Goal: Register for event/course

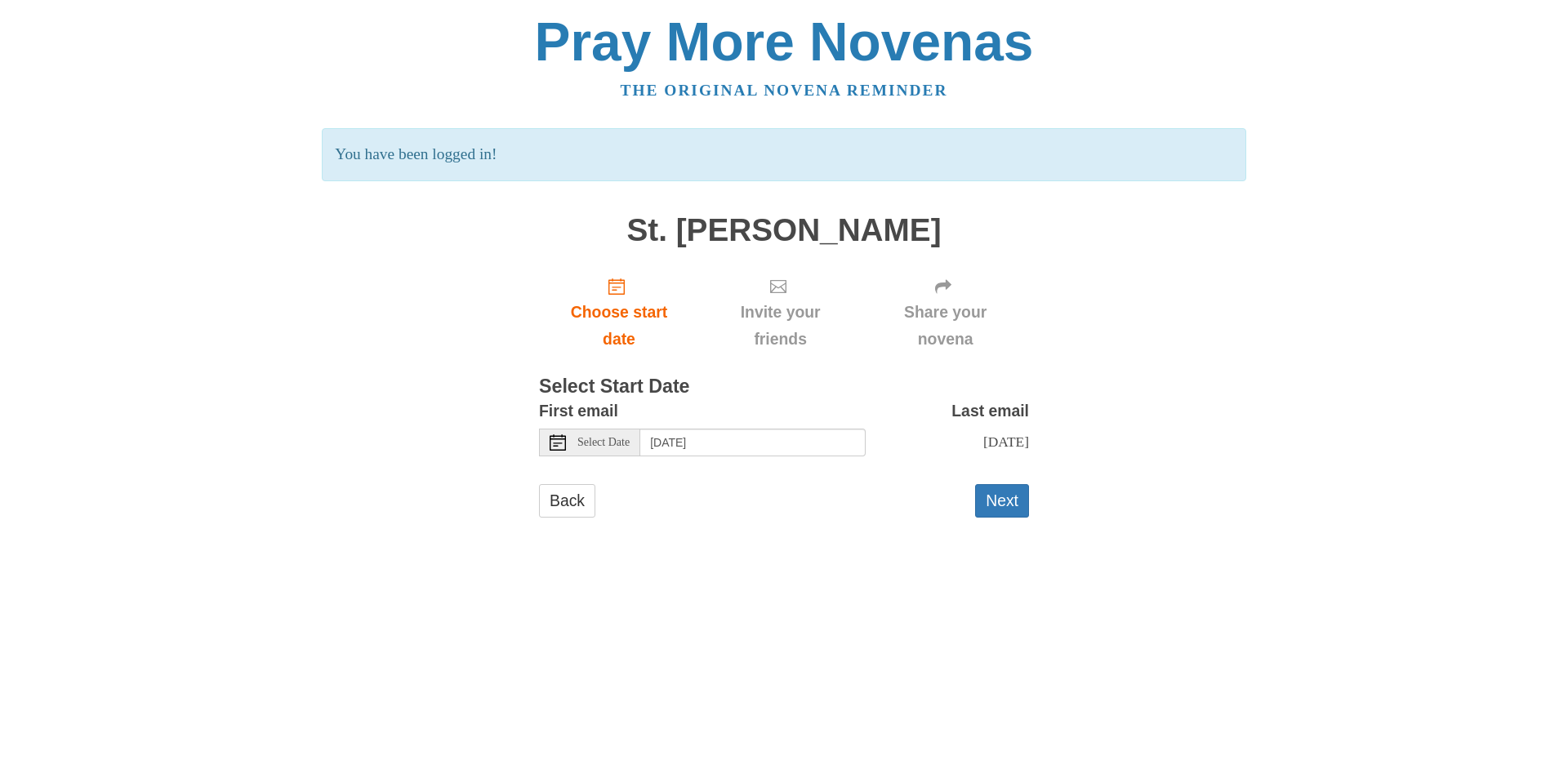
click at [592, 443] on span "Select Date" at bounding box center [603, 442] width 52 height 11
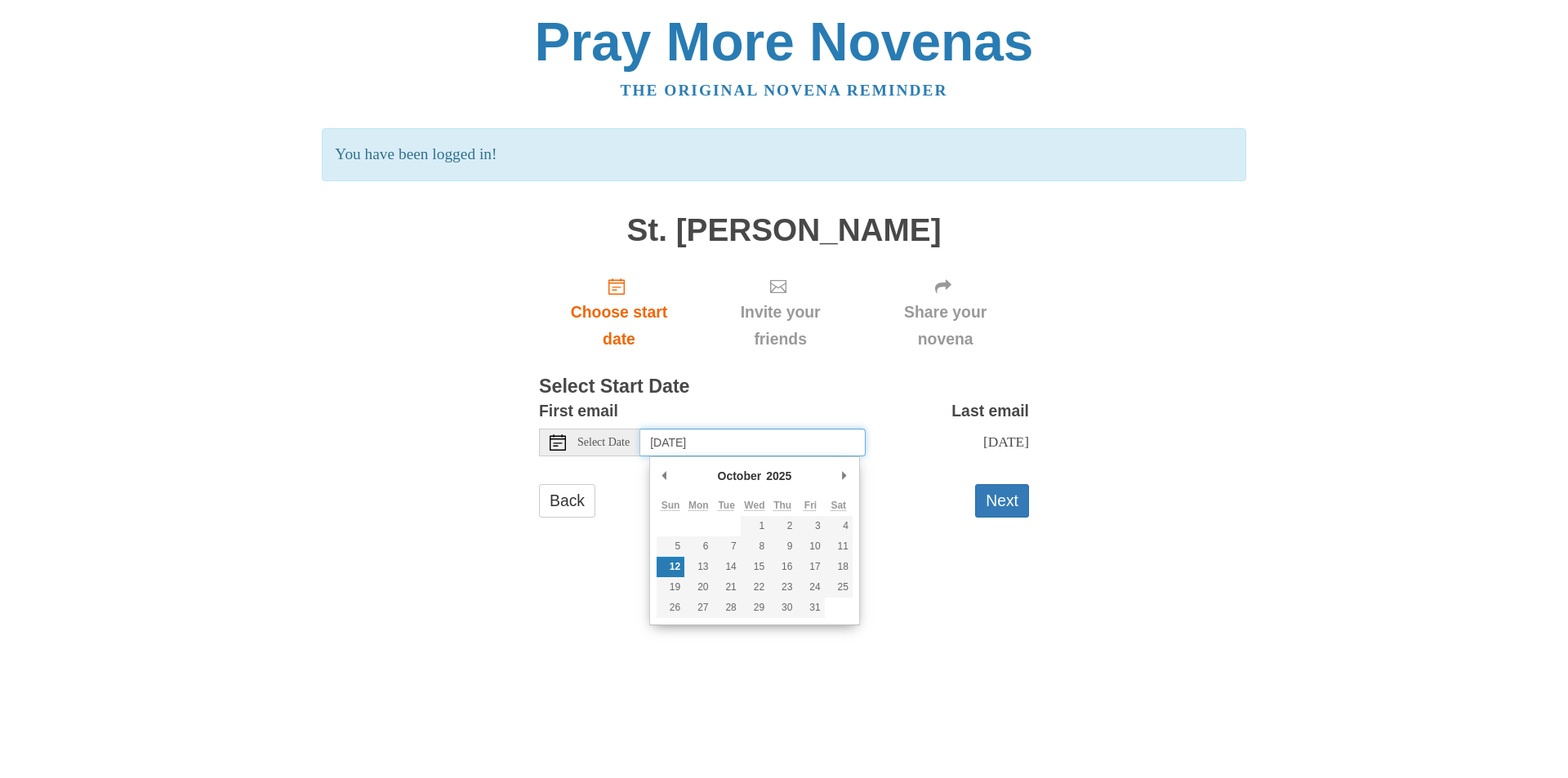
type input "Monday, October 13th"
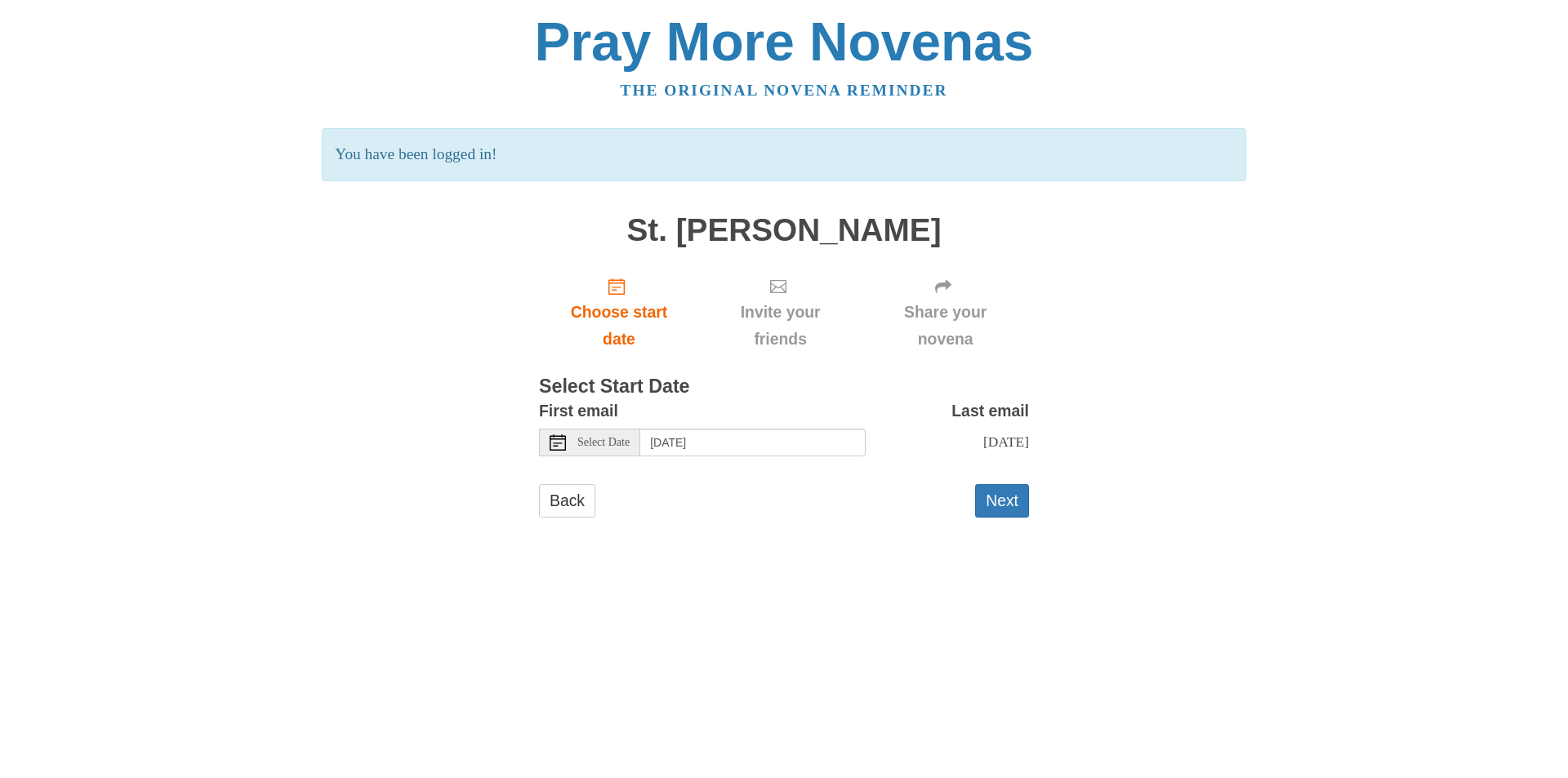
click at [1000, 517] on button "Next" at bounding box center [1002, 501] width 54 height 34
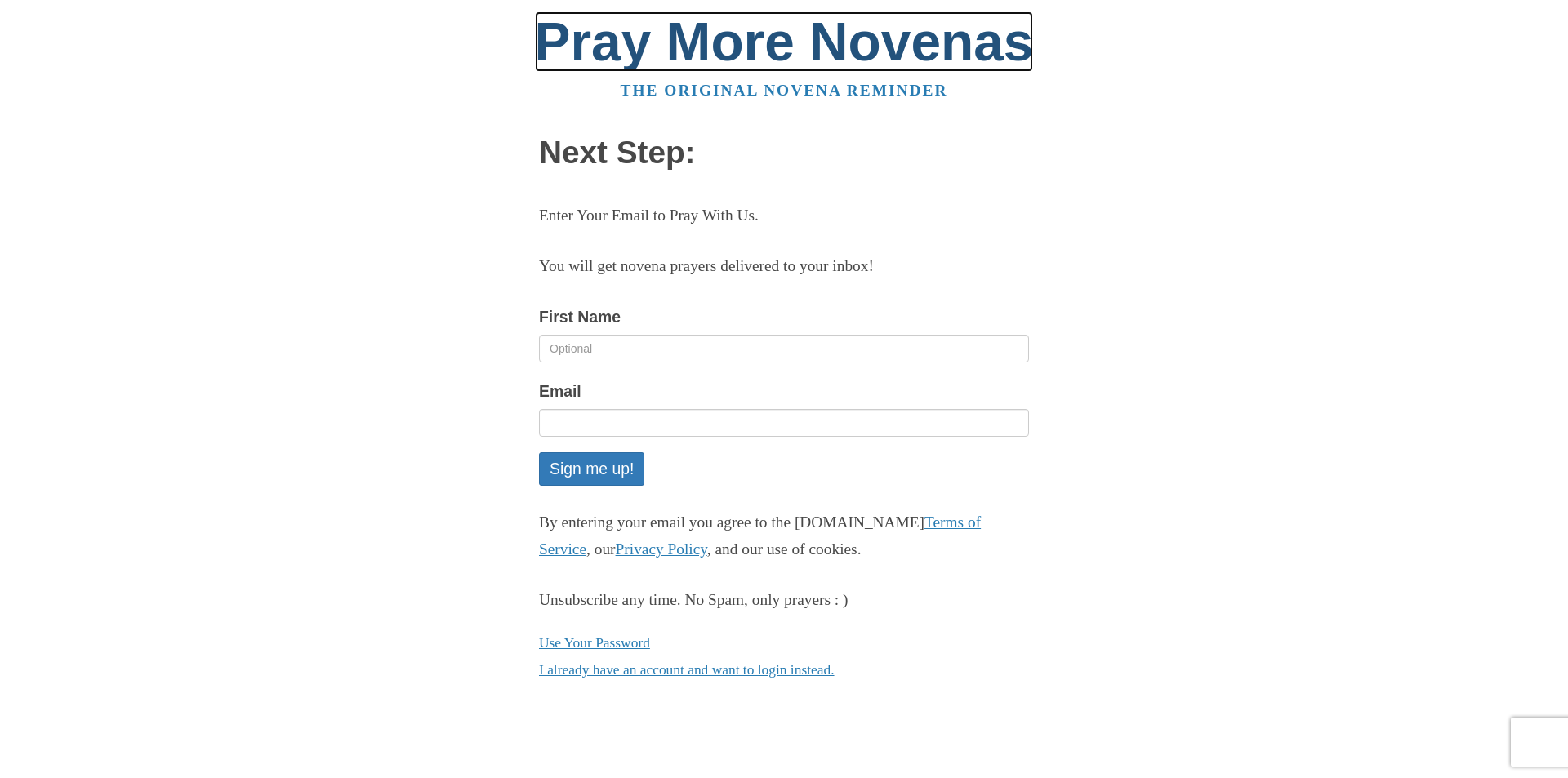
click at [677, 50] on link "Pray More Novenas" at bounding box center [784, 42] width 499 height 61
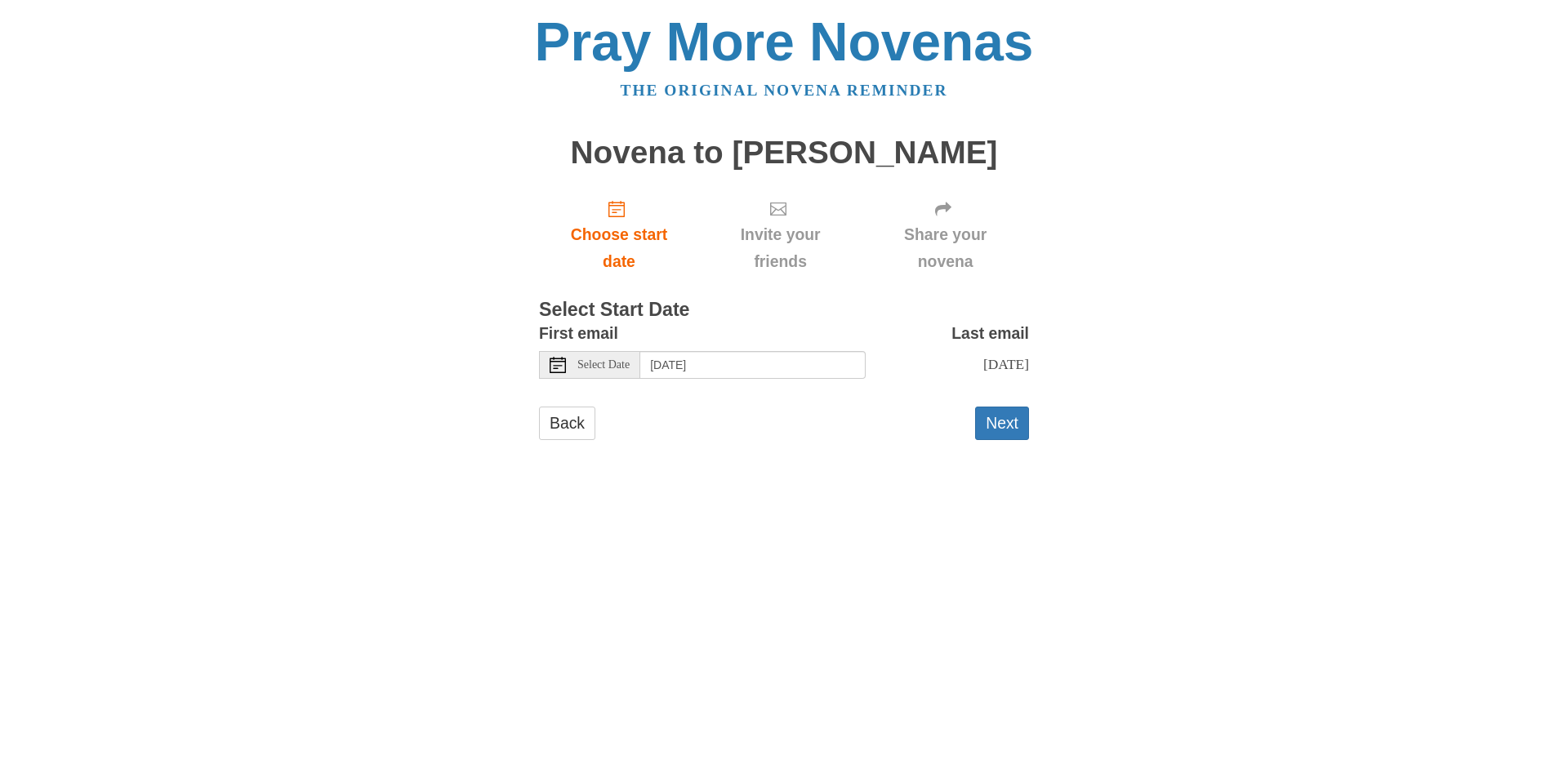
click at [983, 421] on button "Next" at bounding box center [1002, 423] width 54 height 34
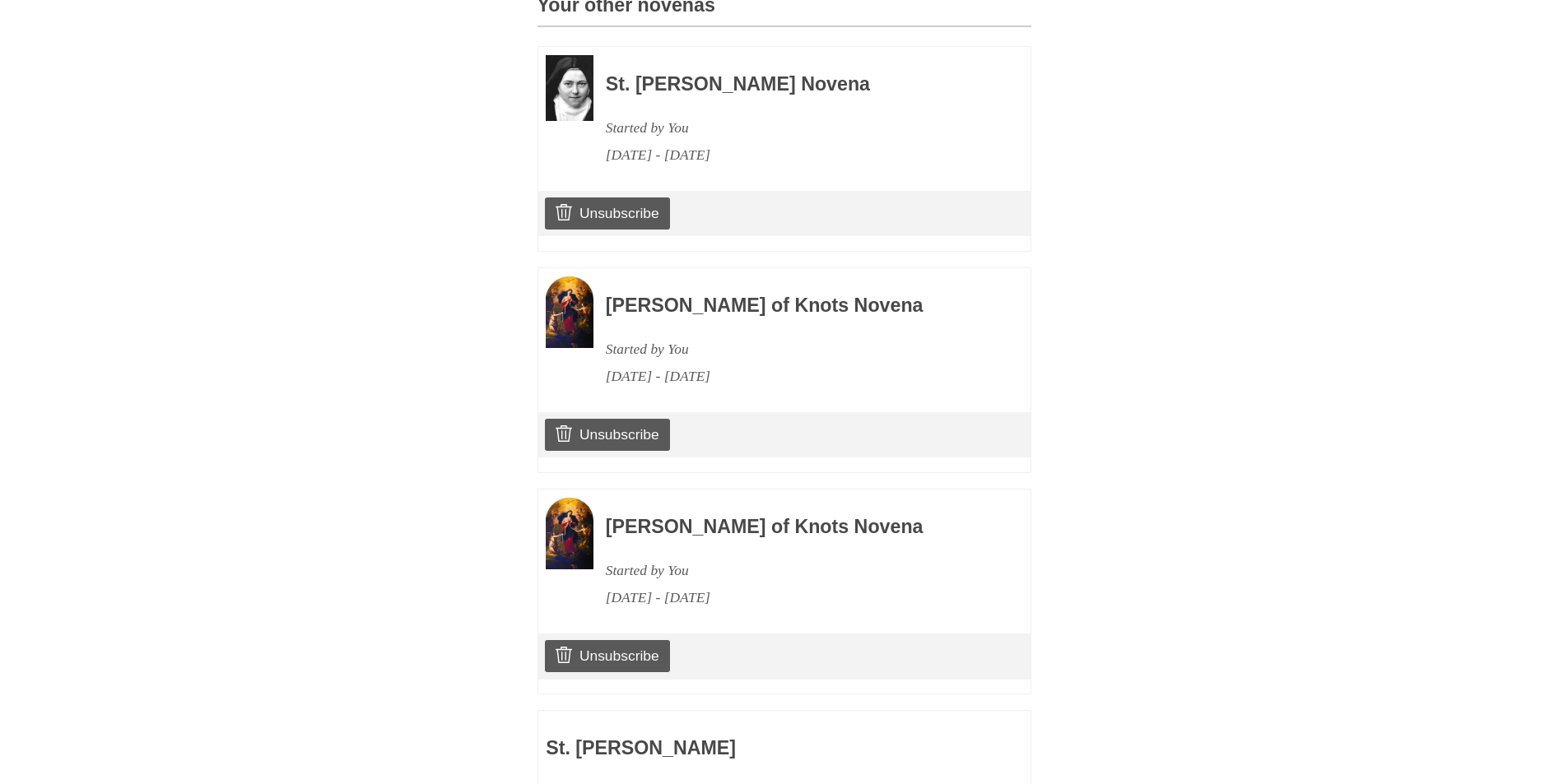
scroll to position [1218, 0]
